Goal: Task Accomplishment & Management: Complete application form

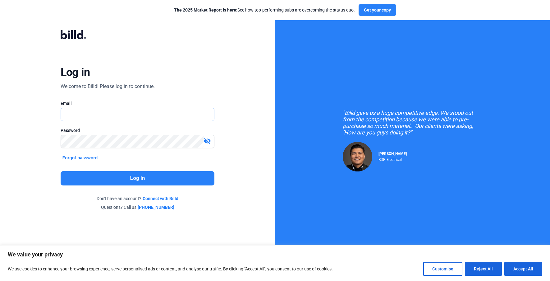
click at [102, 114] on input "text" at bounding box center [134, 114] width 147 height 13
type input "[EMAIL_ADDRESS][DOMAIN_NAME]"
click at [116, 174] on button "Log in" at bounding box center [138, 178] width 154 height 14
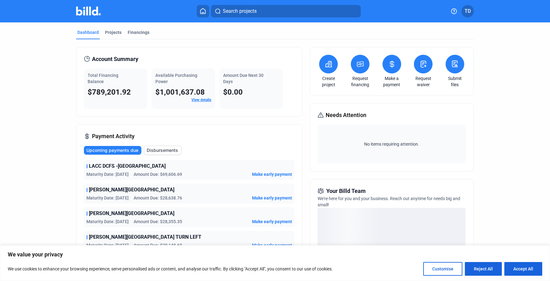
click at [267, 48] on dashboard "Dashboard Projects Financings Account Summary Total Financing Balance $789,201.…" at bounding box center [275, 218] width 495 height 392
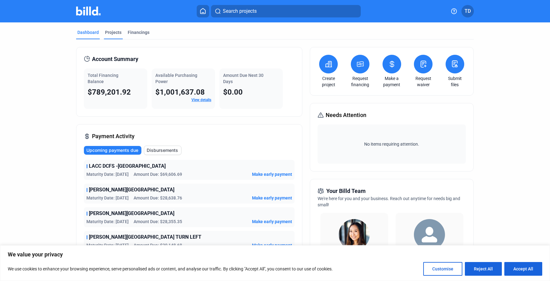
click at [111, 31] on div "Projects" at bounding box center [113, 32] width 16 height 6
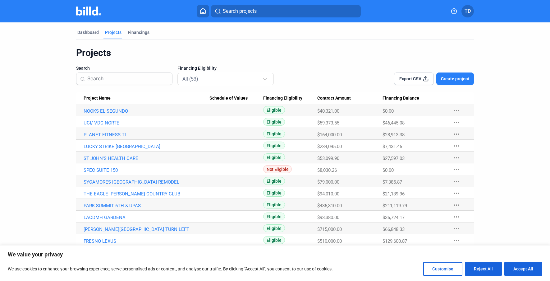
click at [121, 81] on input at bounding box center [127, 78] width 81 height 13
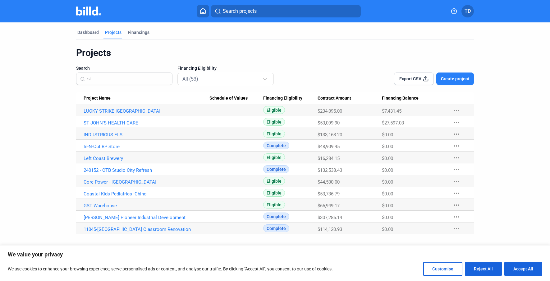
type input "st"
click at [124, 122] on link "ST JOHN'S HEALTH CARE" at bounding box center [147, 123] width 126 height 6
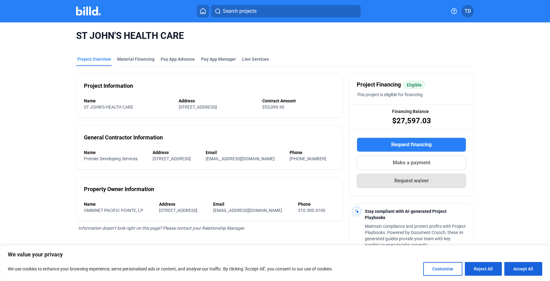
click at [267, 183] on button "Request waiver" at bounding box center [411, 181] width 109 height 14
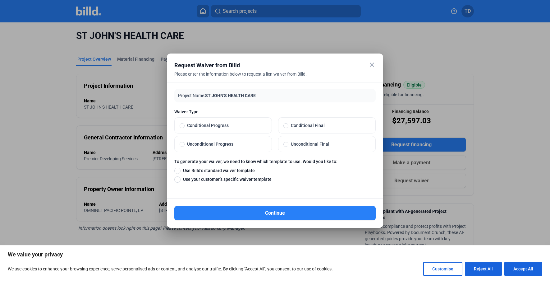
click at [267, 125] on span "Conditional Final" at bounding box center [330, 125] width 82 height 6
click at [267, 125] on input "Conditional Final" at bounding box center [286, 126] width 5 height 6
radio input "true"
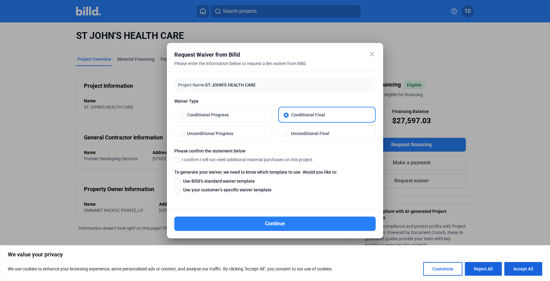
click at [267, 55] on mat-icon "close" at bounding box center [371, 53] width 7 height 7
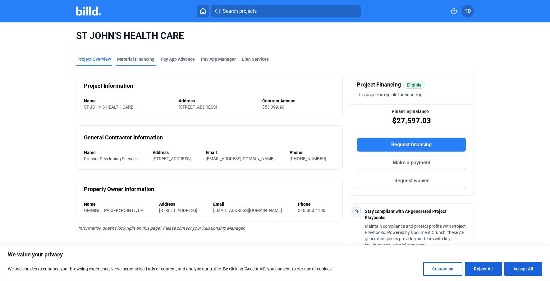
click at [140, 62] on div "Material Financing" at bounding box center [135, 59] width 37 height 6
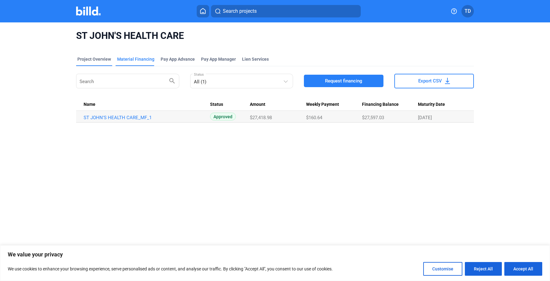
click at [98, 61] on div "Project Overview" at bounding box center [94, 59] width 34 height 6
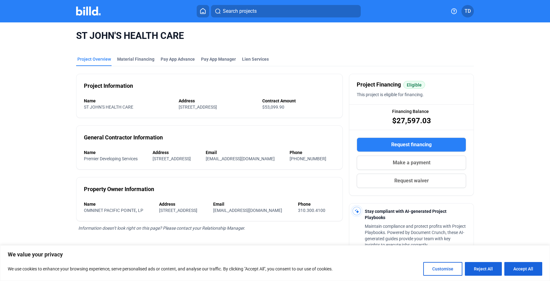
click at [267, 184] on button "Request waiver" at bounding box center [411, 181] width 109 height 14
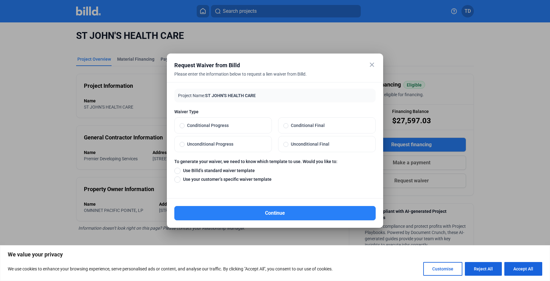
click at [267, 62] on mat-icon "close" at bounding box center [371, 64] width 7 height 7
